Goal: Task Accomplishment & Management: Manage account settings

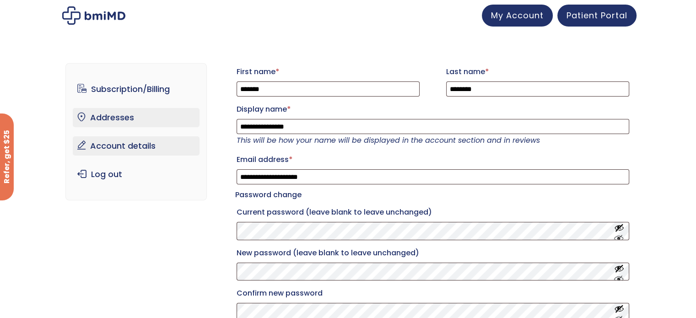
click at [113, 122] on link "Addresses" at bounding box center [136, 117] width 127 height 19
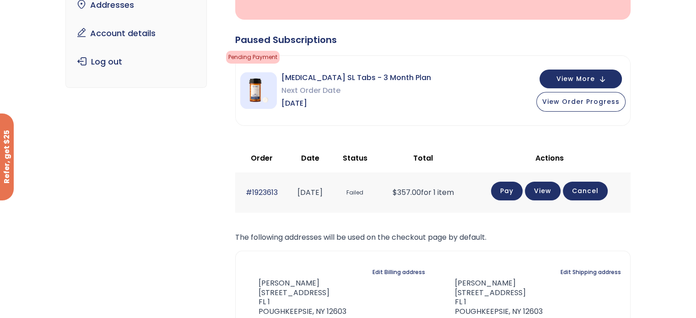
scroll to position [140, 0]
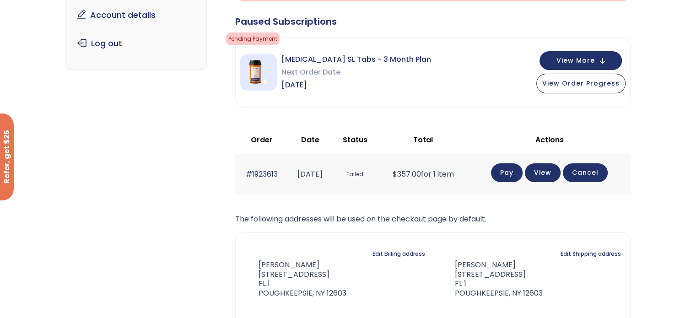
click at [517, 173] on link "Pay" at bounding box center [507, 172] width 32 height 19
